Goal: Ask a question

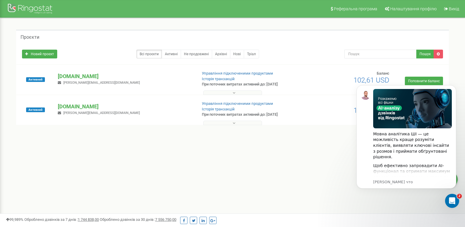
click at [460, 205] on body "Мовна аналітика ШІ — це можливість краще розуміти клієнтів, виявляти ключові ін…" at bounding box center [406, 144] width 113 height 130
click at [449, 197] on icon "Открыть службу сообщений Intercom" at bounding box center [452, 200] width 10 height 10
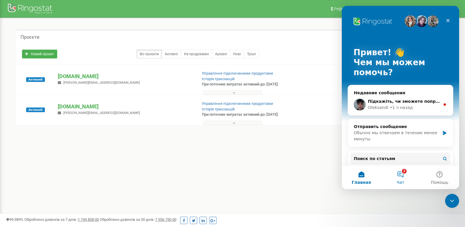
click at [403, 176] on button "2 Чат" at bounding box center [400, 177] width 39 height 23
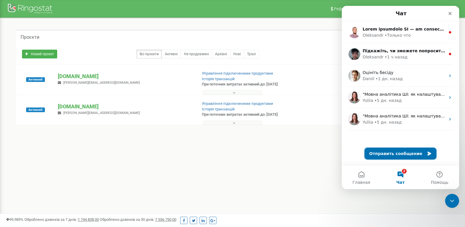
click at [403, 154] on button "Отправить сообщение" at bounding box center [401, 154] width 72 height 12
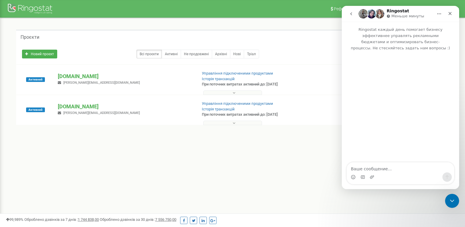
click at [396, 164] on textarea "Ваше сообщение..." at bounding box center [400, 167] width 107 height 10
type textarea "L"
type textarea "[PERSON_NAME]"
type textarea "Добрий день Заблокуйте будь ласка номер 0638358950"
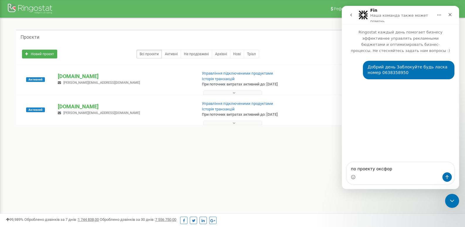
type textarea "по проекту оксфорд"
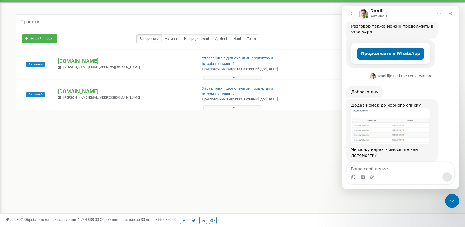
scroll to position [29, 0]
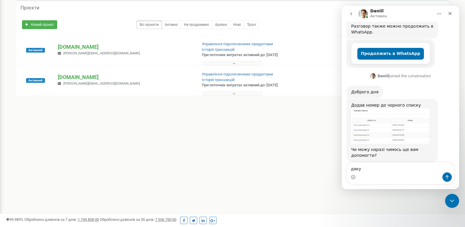
type textarea "дякую"
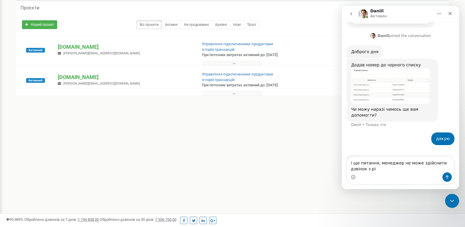
scroll to position [166, 0]
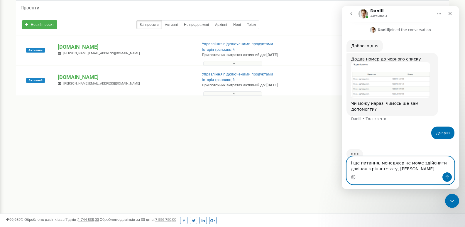
click at [406, 168] on textarea "і ще питання, менеджер не може здійснити дзвінок з ріннгтстату, [PERSON_NAME]" at bounding box center [400, 164] width 107 height 16
type textarea "і ще питання, менеджер не може здійснити дзвінок з ріннгтстату, [PERSON_NAME]"
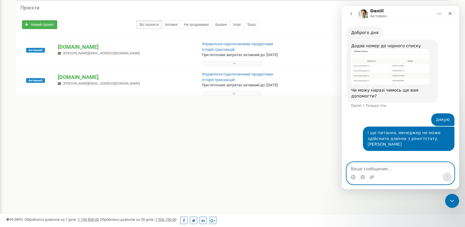
scroll to position [156, 0]
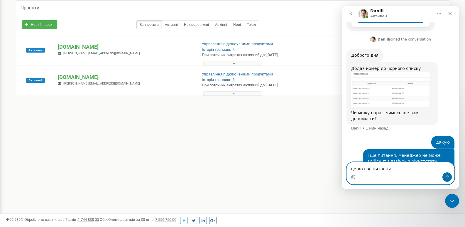
type textarea "це до вас питання?"
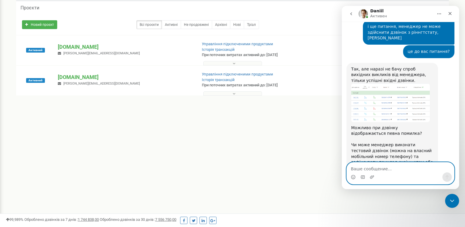
scroll to position [281, 0]
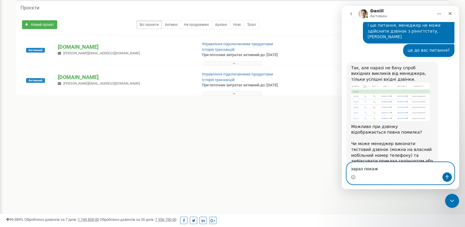
type textarea "зараз покажу"
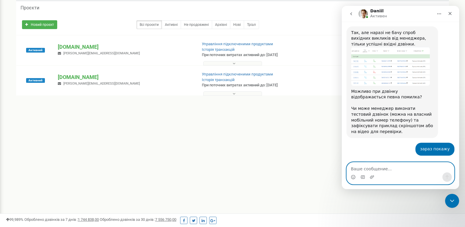
scroll to position [315, 0]
click at [372, 176] on icon "Добавить вложение" at bounding box center [372, 177] width 5 height 5
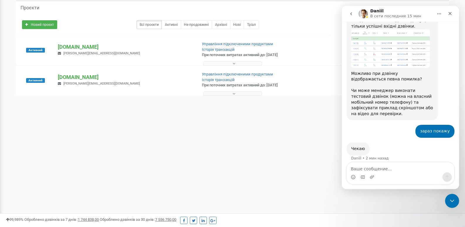
click at [410, 169] on div "1741740698...531527.mp4" at bounding box center [412, 172] width 36 height 6
click at [416, 169] on div "1741740698...531527.mp4" at bounding box center [422, 172] width 56 height 6
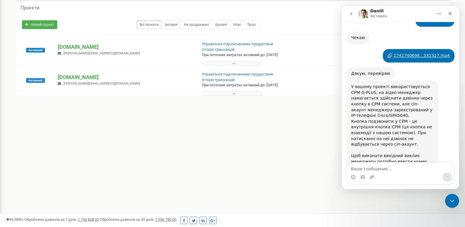
scroll to position [445, 0]
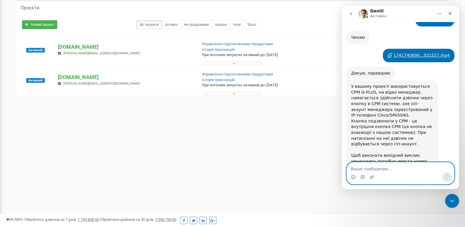
click at [375, 170] on textarea "Ваше сообщение..." at bounding box center [400, 167] width 107 height 10
type textarea "З"
type textarea "а як це зробити? виконати з IP телефону?"
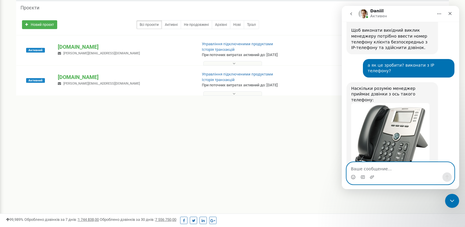
scroll to position [584, 0]
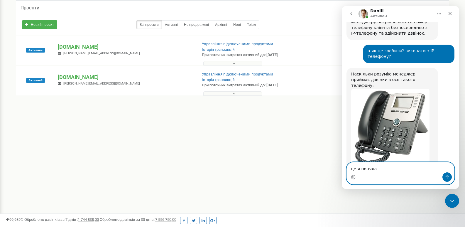
type textarea "це я поняла)"
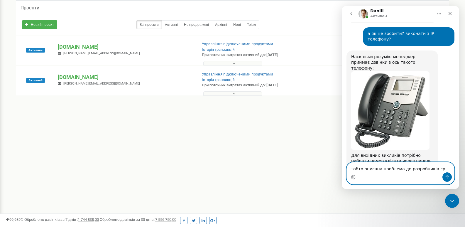
type textarea "тобто описана проблема до розробників срм"
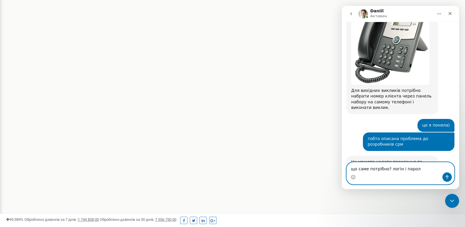
scroll to position [667, 0]
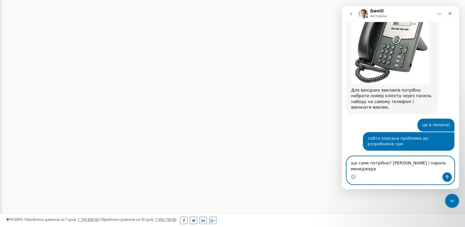
type textarea "що саме потрібно? [PERSON_NAME] і пароль менеджера?"
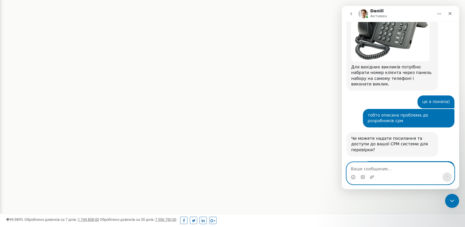
scroll to position [691, 0]
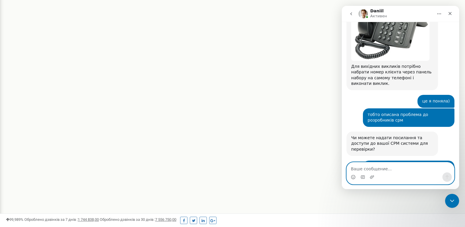
paste textarea "[PERSON_NAME] <[EMAIL_ADDRESS][DOMAIN_NAME]>"
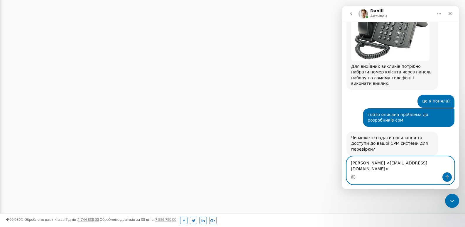
drag, startPoint x: 390, startPoint y: 168, endPoint x: 315, endPoint y: 173, distance: 75.3
click html "[PERSON_NAME] каждый день помогает бизнесу эффективнее управлять рекламными бюд…"
click at [408, 167] on textarea "[EMAIL_ADDRESS][DOMAIN_NAME]>" at bounding box center [400, 167] width 107 height 10
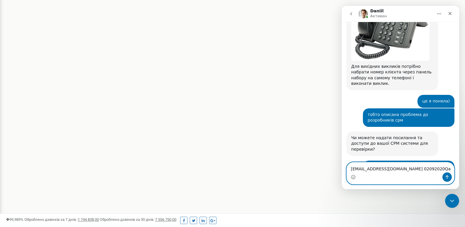
type textarea "[EMAIL_ADDRESS][DOMAIN_NAME] 02092020Qaz"
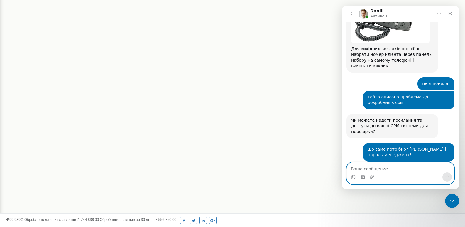
scroll to position [725, 0]
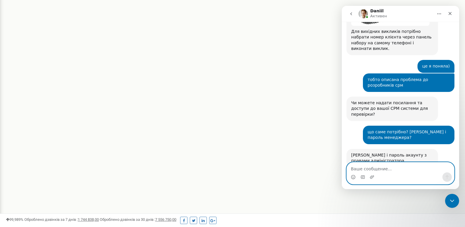
drag, startPoint x: 379, startPoint y: 174, endPoint x: 406, endPoint y: 167, distance: 27.5
click at [406, 167] on textarea "Ваше сообщение..." at bounding box center [400, 167] width 107 height 10
paste textarea "[URL][DOMAIN_NAME]"
type textarea "[URL][DOMAIN_NAME]"
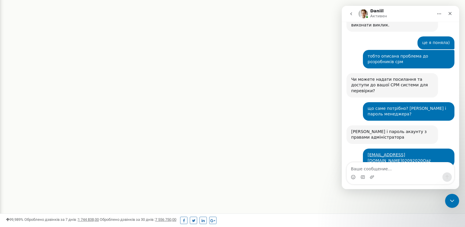
click at [404, 199] on link "[URL][DOMAIN_NAME]" at bounding box center [427, 201] width 46 height 5
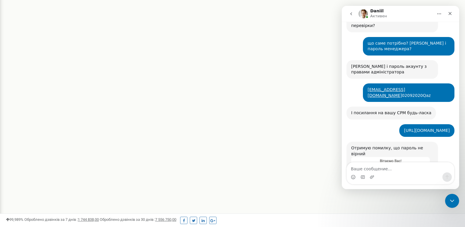
scroll to position [817, 0]
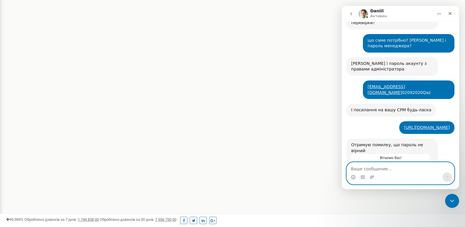
click at [411, 170] on textarea "Ваше сообщение..." at bounding box center [400, 167] width 107 height 10
type textarea "спробуйте 02092020"
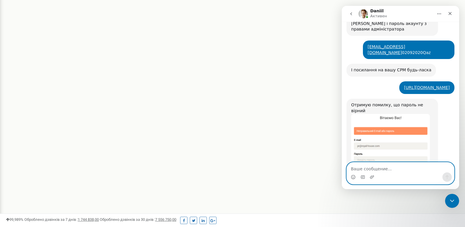
scroll to position [858, 0]
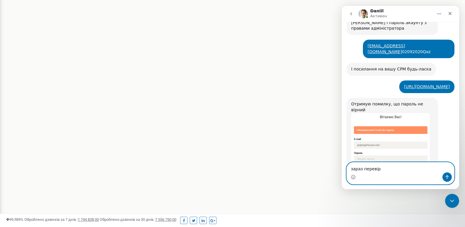
type textarea "зараз перевірю"
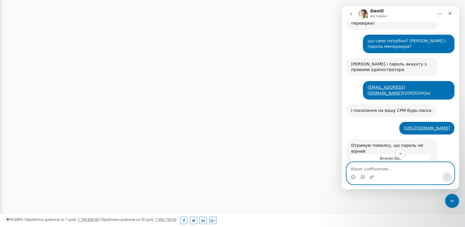
scroll to position [758, 0]
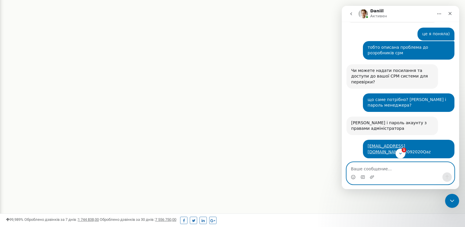
paste textarea "02092020QAZ"
type textarea "02092020QAZ"
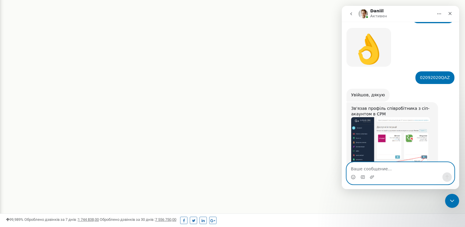
scroll to position [1061, 0]
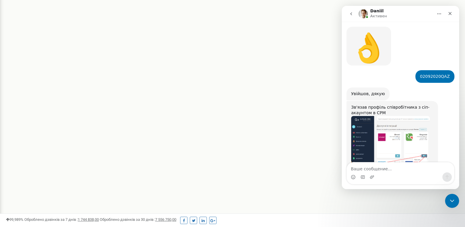
click at [389, 116] on img "Daniil говорит…" at bounding box center [390, 142] width 79 height 53
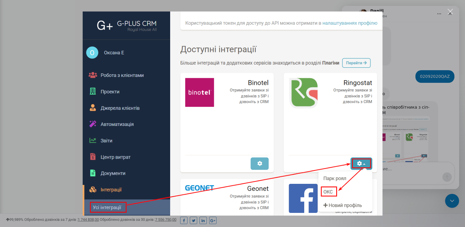
scroll to position [0, 0]
click at [451, 11] on div "Закрыть" at bounding box center [451, 12] width 6 height 6
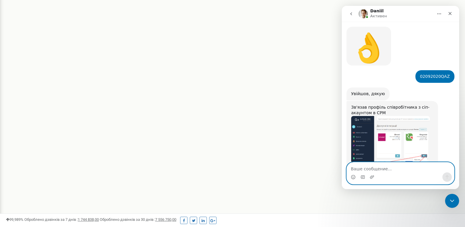
click at [409, 168] on textarea "Ваше сообщение..." at bounding box center [400, 167] width 107 height 10
type textarea "щоб менеджер це зробила?"
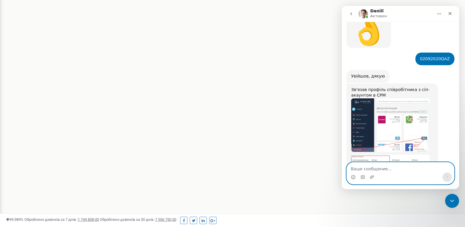
scroll to position [1102, 0]
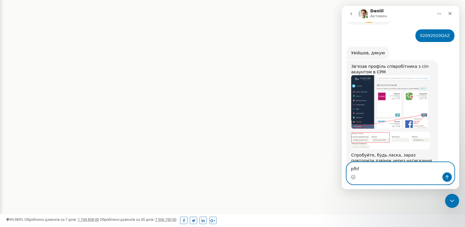
type textarea "pfhfp"
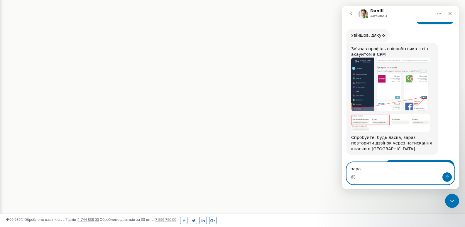
type textarea "зараз"
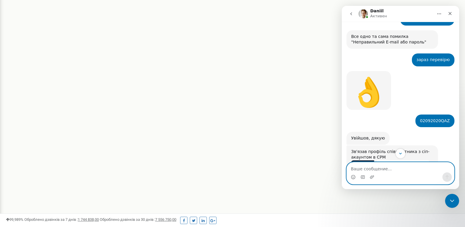
scroll to position [1015, 0]
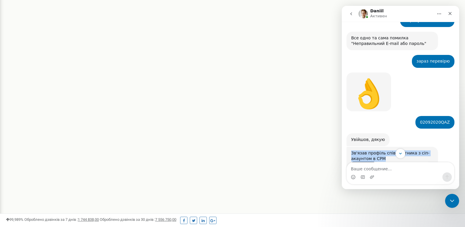
drag, startPoint x: 351, startPoint y: 95, endPoint x: 393, endPoint y: 102, distance: 42.7
click at [393, 150] on div "Зв'язав профіль співробітника з сіп-акаунтом в СРМ" at bounding box center [392, 155] width 82 height 11
copy div "Зв'язав профіль співробітника з сіп-акаунтом в СРМ"
click at [381, 162] on img "Daniil говорит…" at bounding box center [390, 188] width 79 height 53
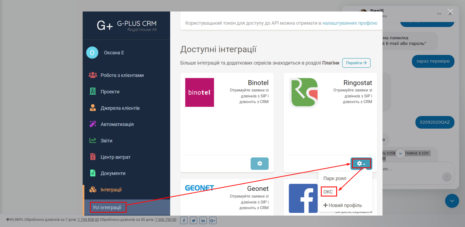
click at [381, 124] on img "Закрыть" at bounding box center [232, 113] width 300 height 204
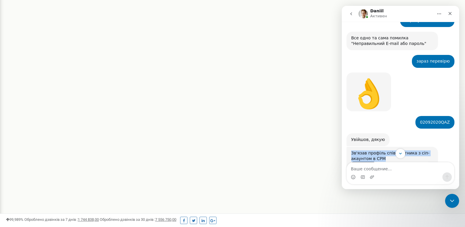
click at [384, 162] on img "Daniil говорит…" at bounding box center [390, 188] width 79 height 53
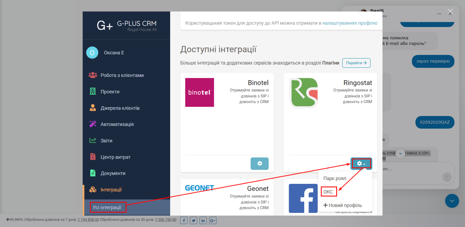
click at [454, 9] on div "Мессенджер Intercom" at bounding box center [232, 113] width 465 height 227
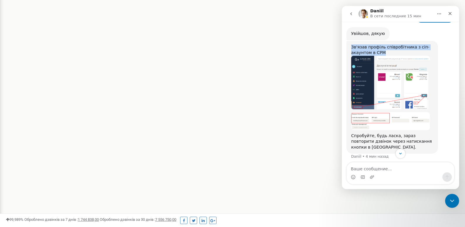
scroll to position [1139, 0]
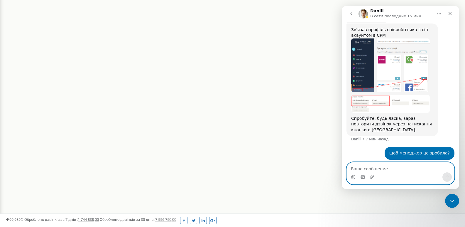
click at [388, 168] on textarea "Ваше сообщение..." at bounding box center [400, 167] width 107 height 10
type textarea "щось не відповідає довго співробітник"
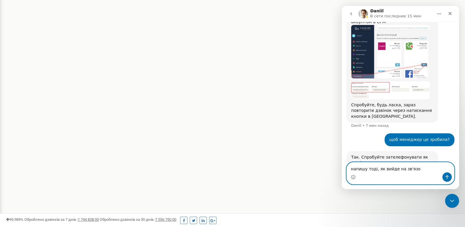
type textarea "напишу тоді, як вийде на зв'язок"
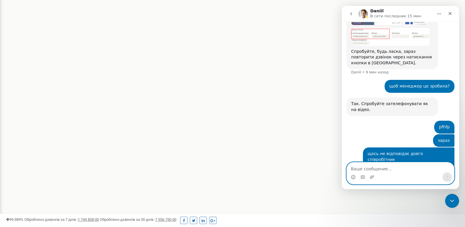
scroll to position [1183, 0]
